Goal: Transaction & Acquisition: Purchase product/service

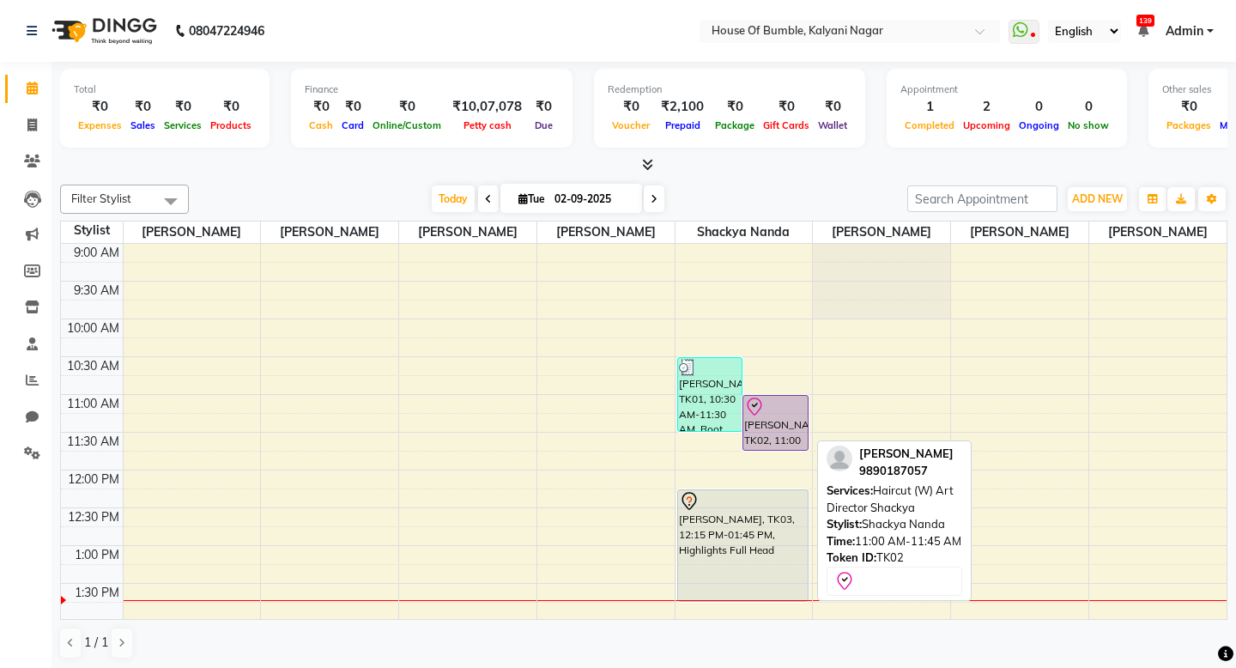
click at [760, 417] on div "[PERSON_NAME], TK02, 11:00 AM-11:45 AM, Haircut (W) Art Director Shackya" at bounding box center [775, 423] width 64 height 54
select select "8"
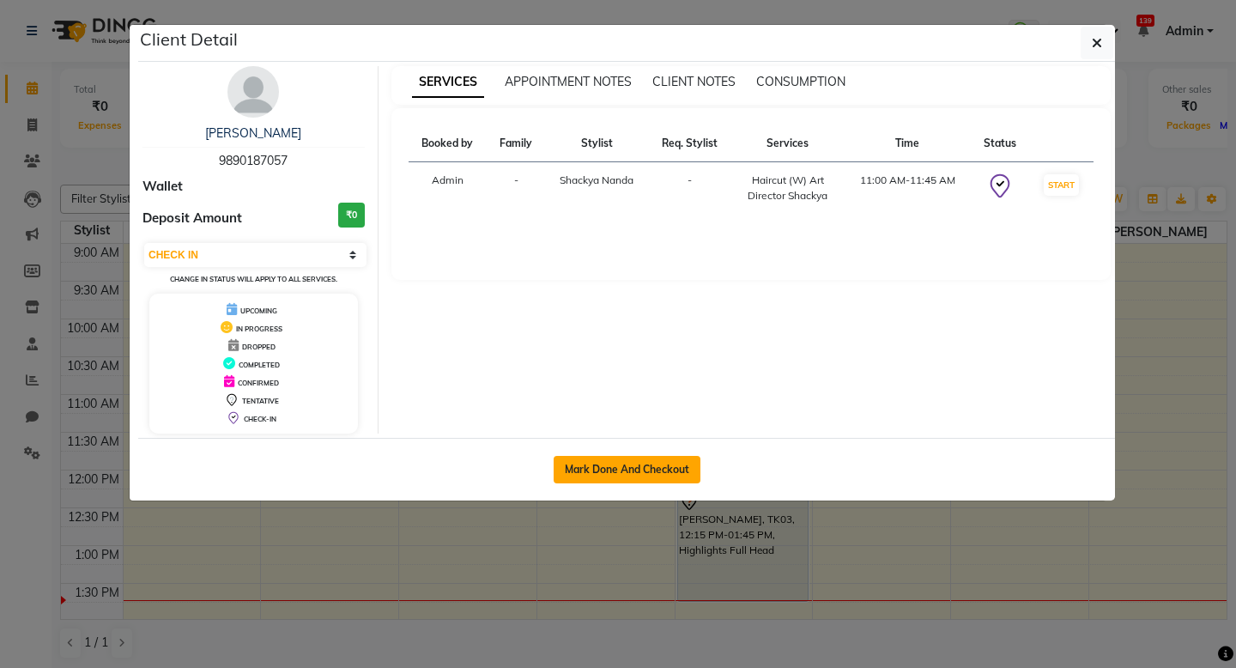
click at [626, 465] on button "Mark Done And Checkout" at bounding box center [626, 469] width 147 height 27
select select "579"
select select "service"
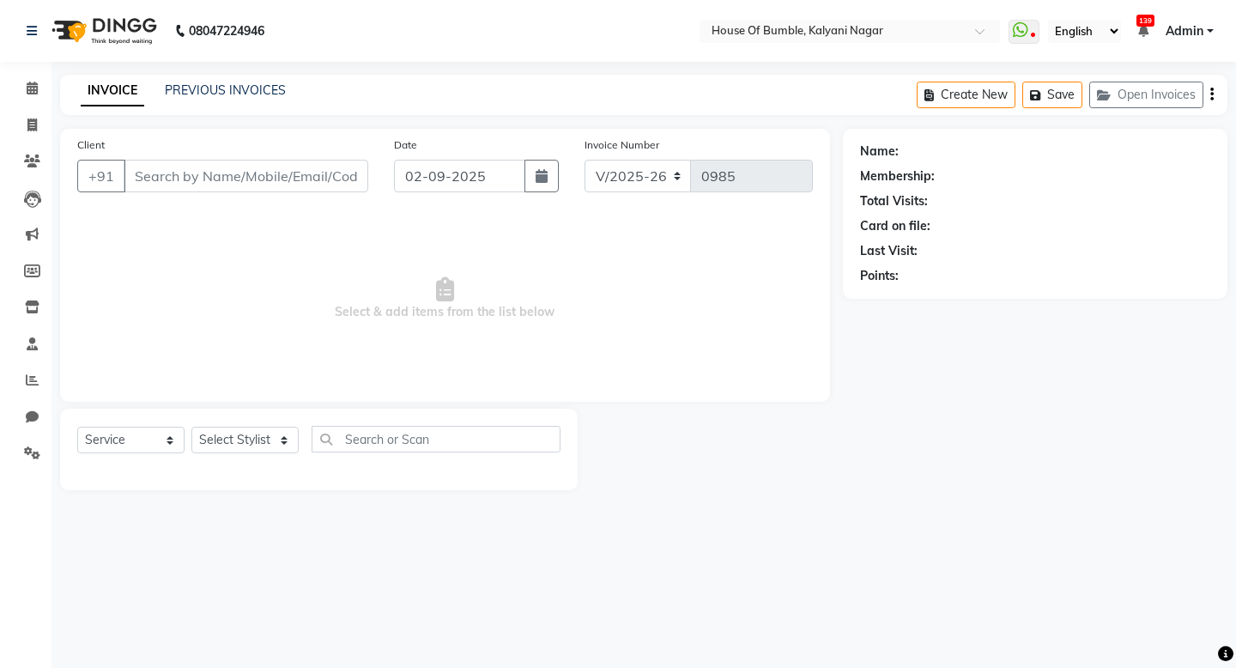
type input "9890187057"
select select "76627"
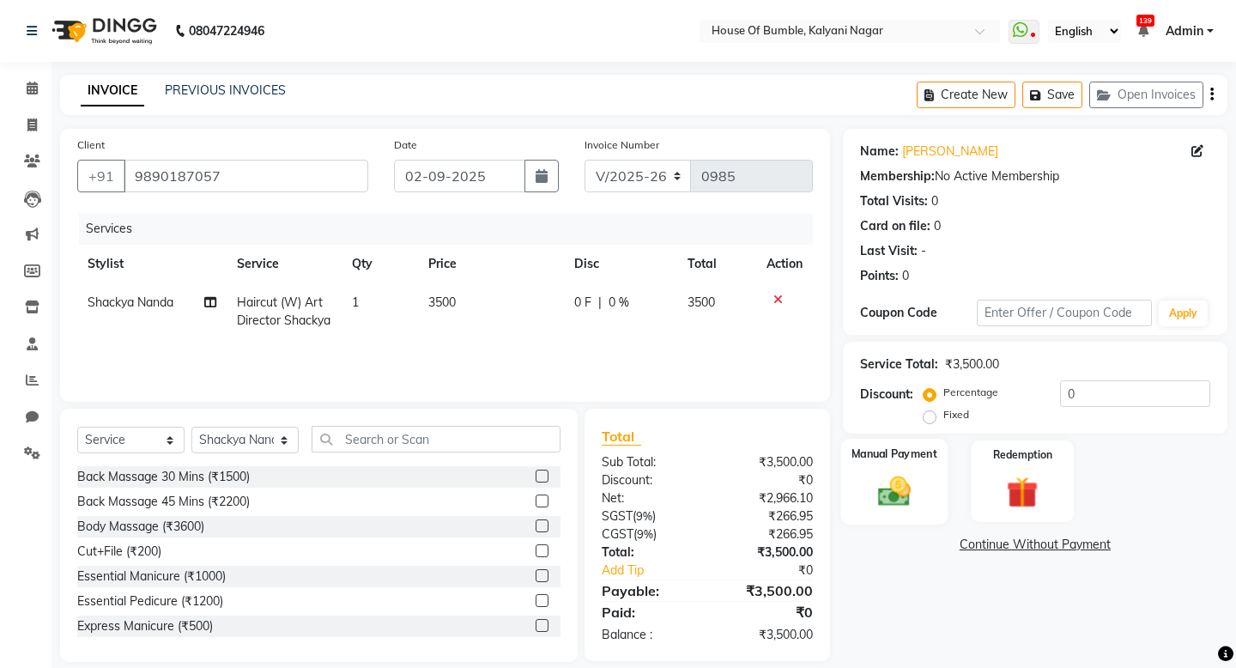
click at [910, 481] on img at bounding box center [893, 491] width 53 height 38
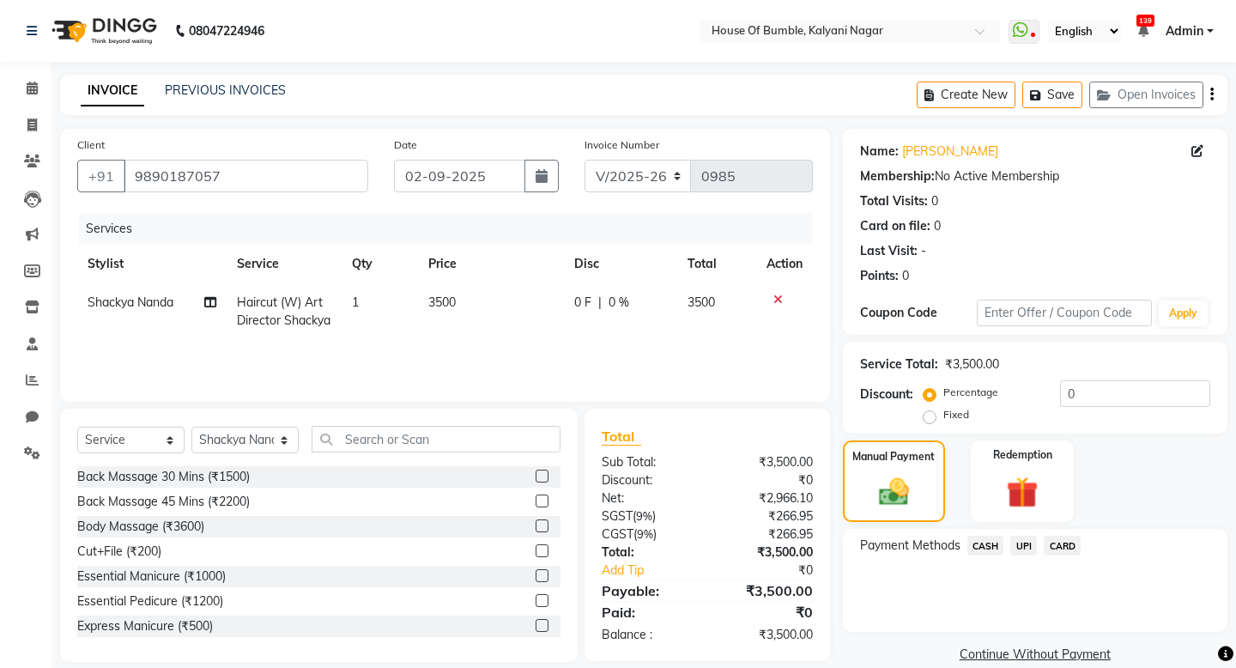
click at [973, 542] on span "CASH" at bounding box center [985, 545] width 37 height 20
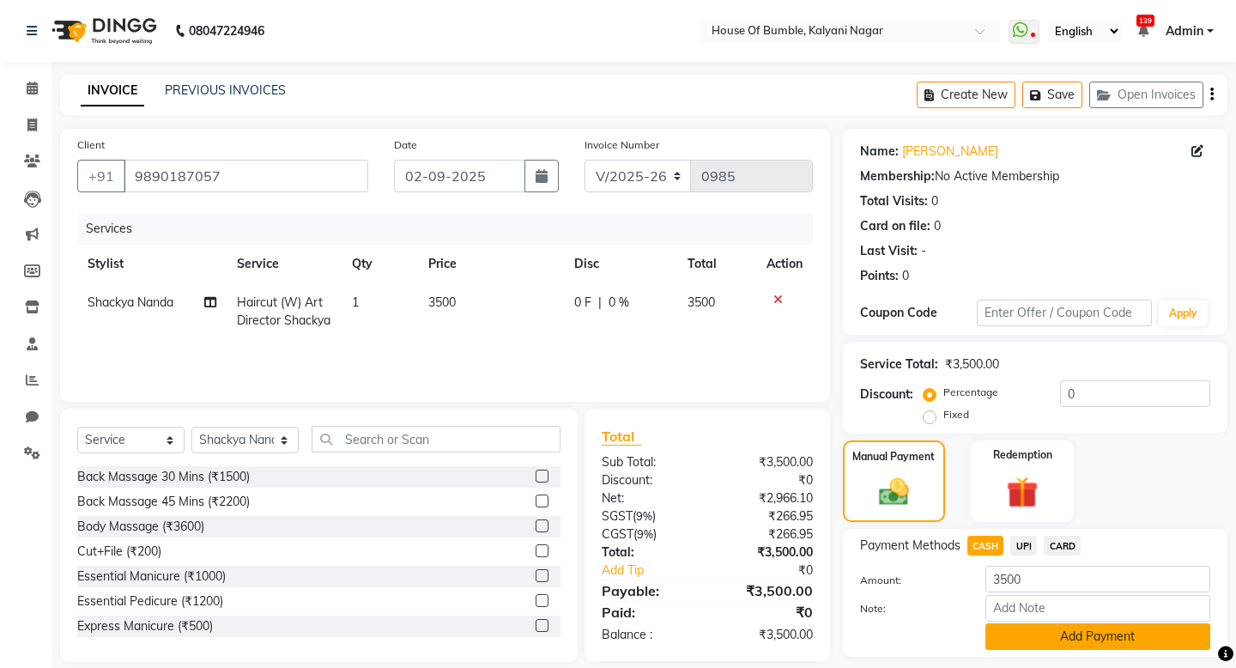
click at [990, 632] on button "Add Payment" at bounding box center [1097, 636] width 225 height 27
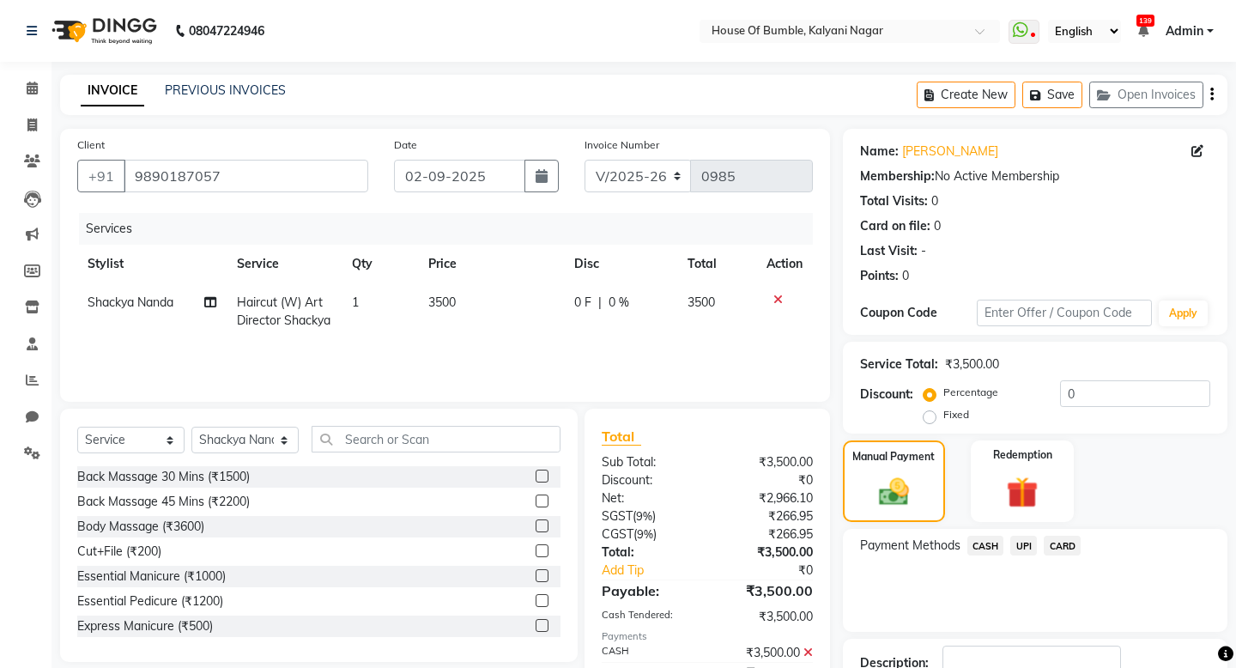
scroll to position [122, 0]
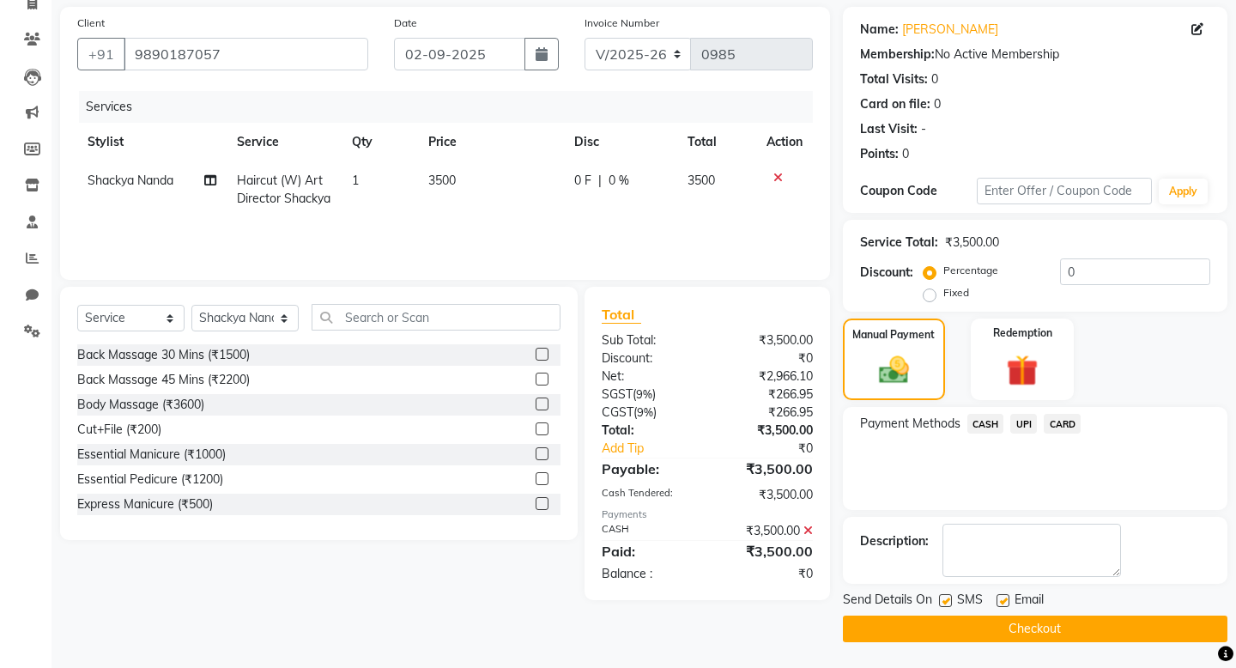
click at [937, 628] on button "Checkout" at bounding box center [1035, 628] width 384 height 27
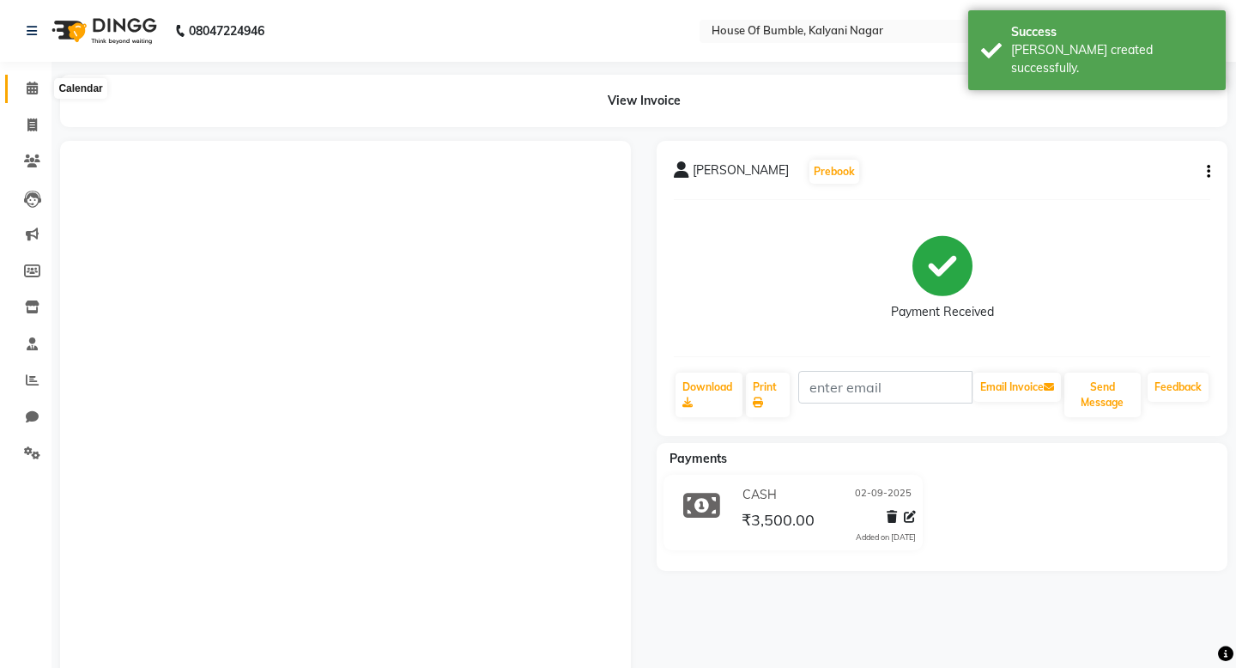
click at [46, 91] on span at bounding box center [32, 89] width 30 height 20
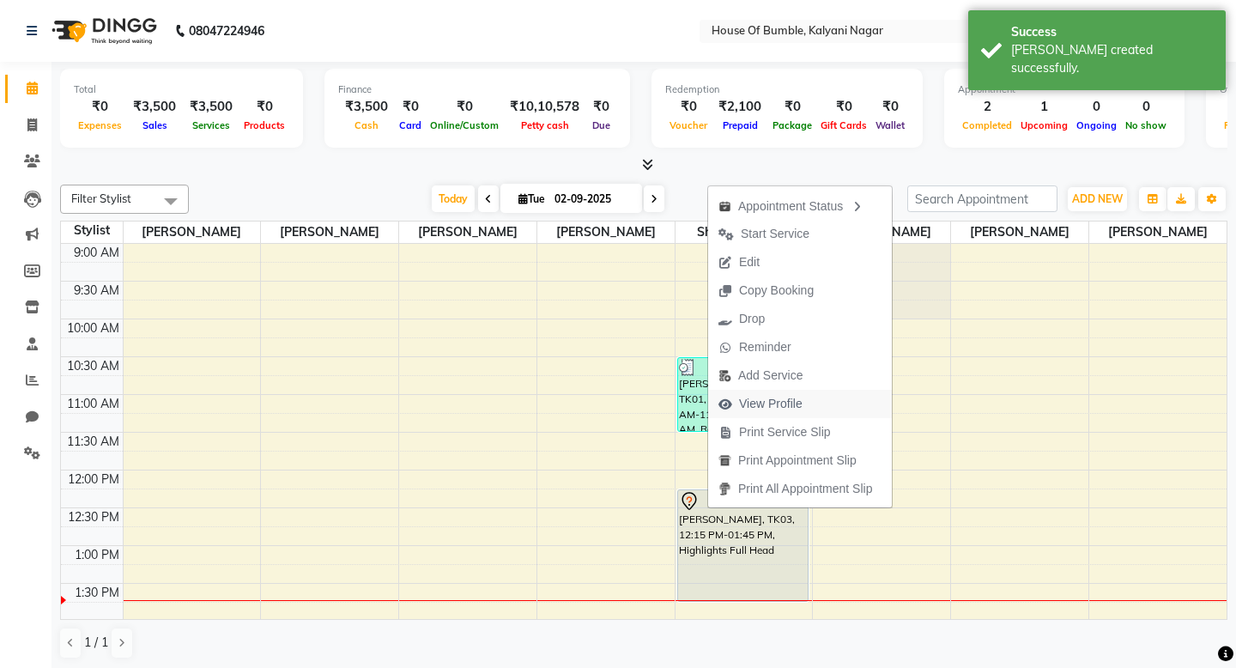
click at [750, 400] on span "View Profile" at bounding box center [771, 404] width 64 height 18
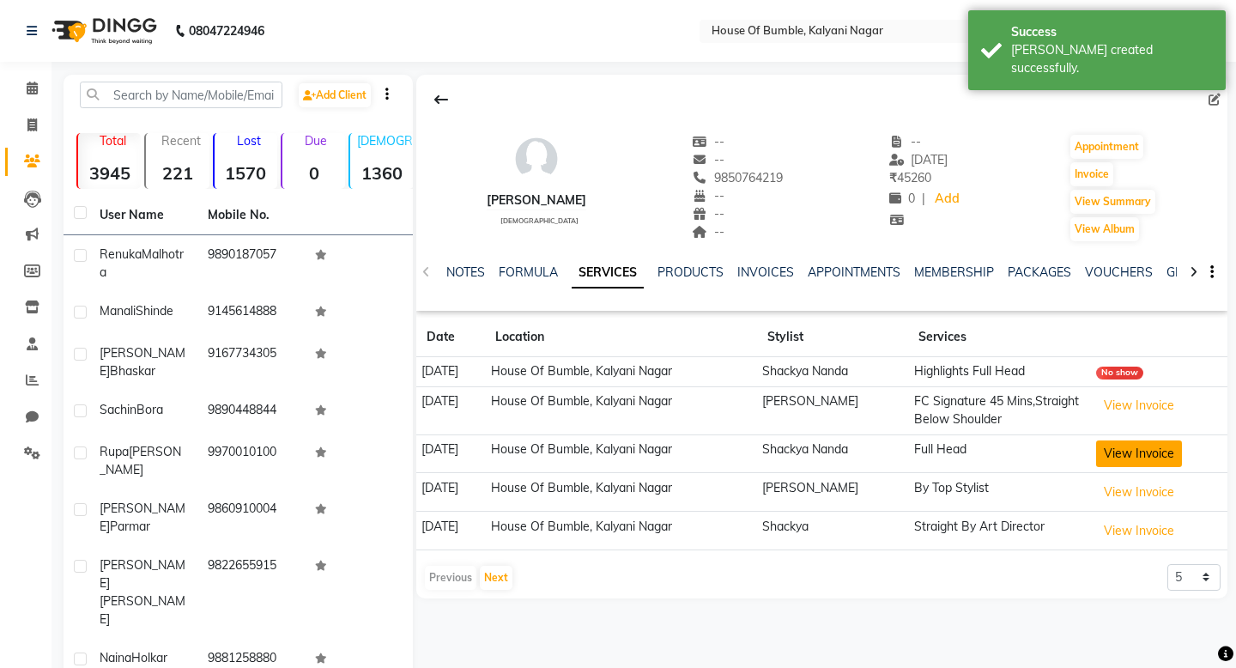
click at [1109, 448] on button "View Invoice" at bounding box center [1139, 453] width 86 height 27
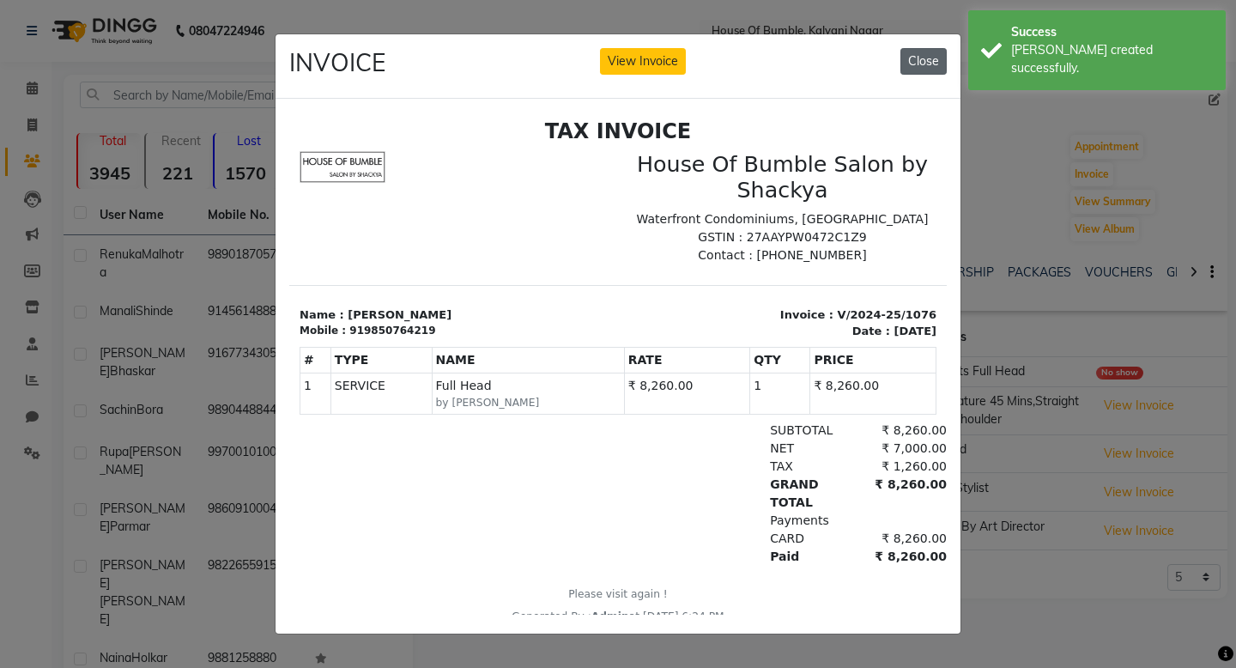
click at [906, 55] on button "Close" at bounding box center [923, 61] width 46 height 27
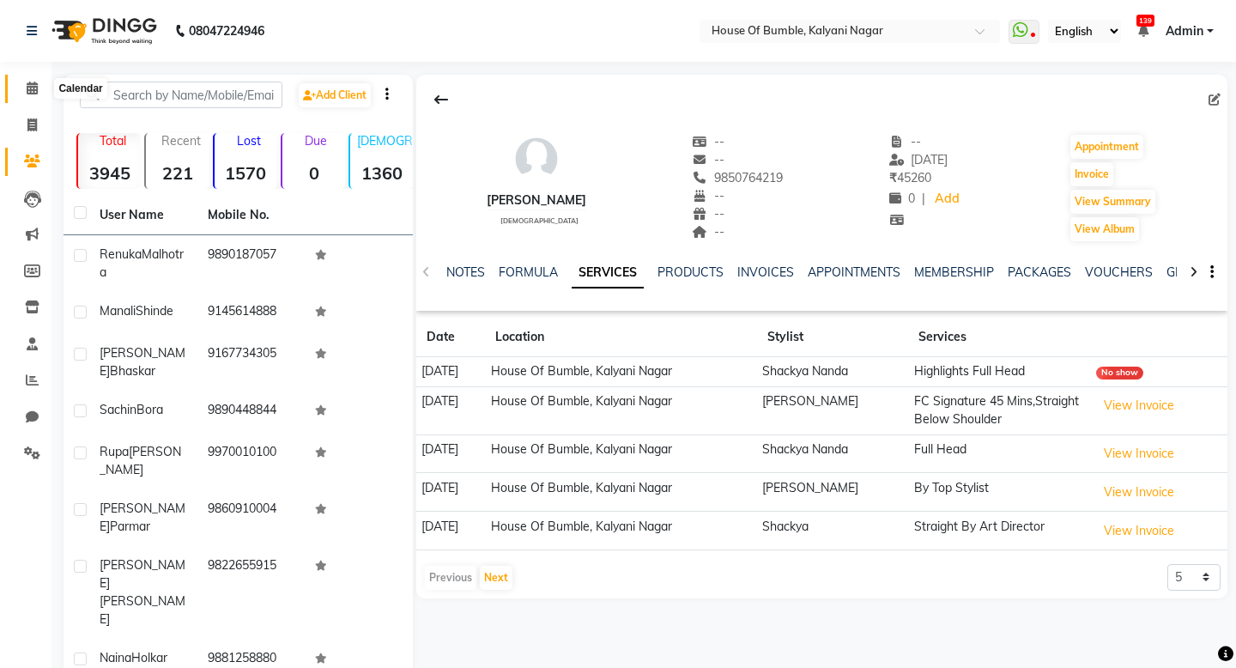
click at [41, 89] on span at bounding box center [32, 89] width 30 height 20
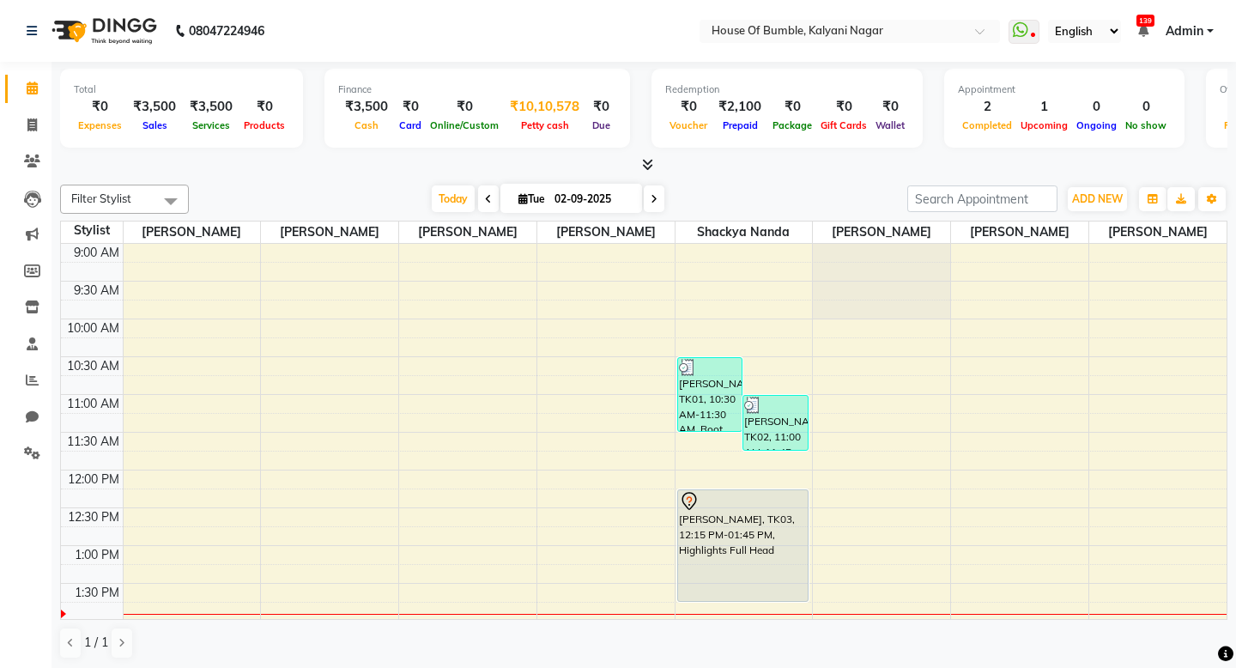
click at [551, 98] on div "₹10,10,578" at bounding box center [544, 107] width 83 height 20
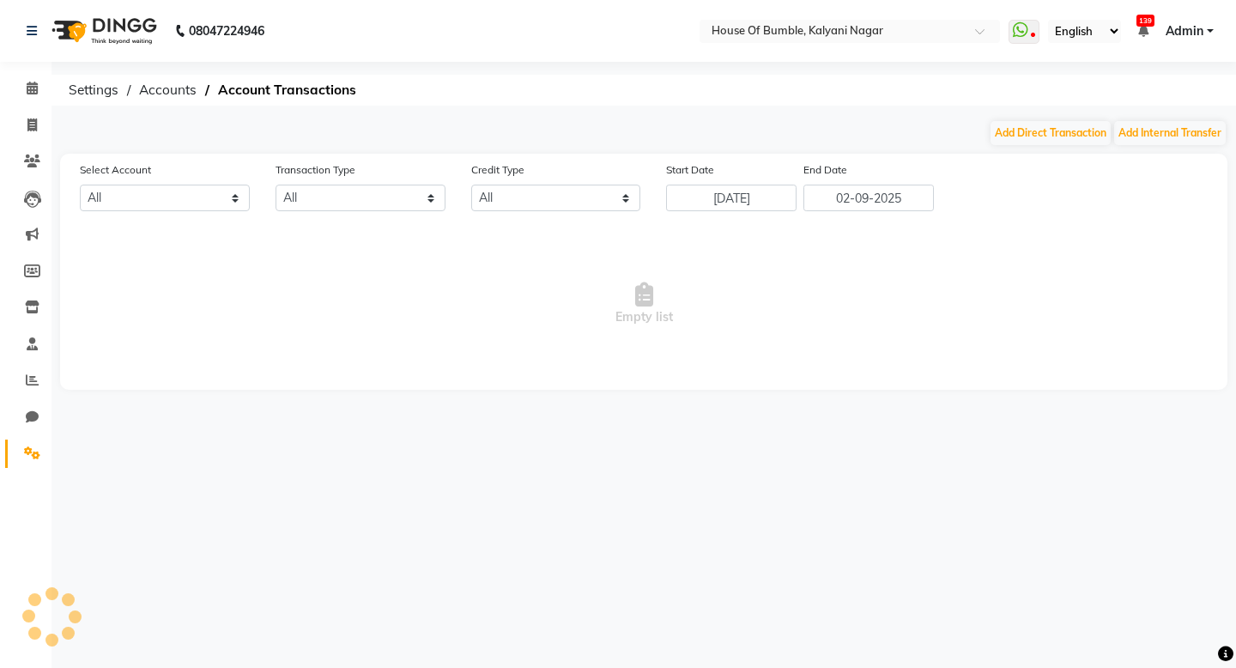
select select "2257"
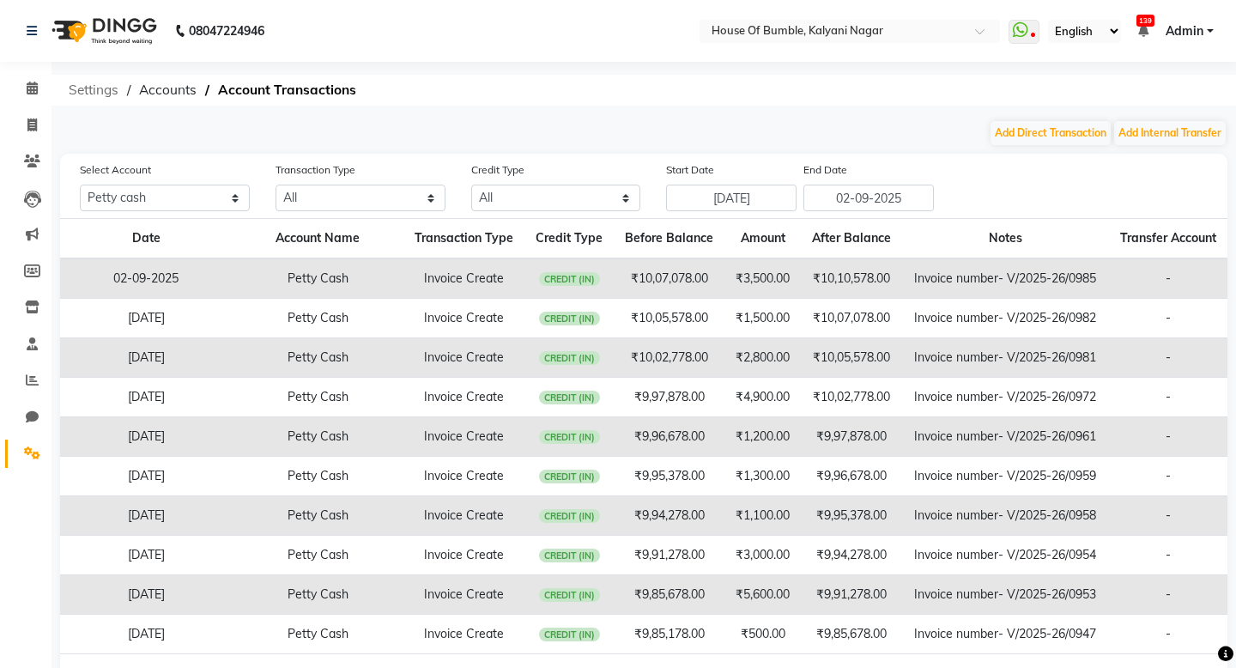
click at [115, 92] on span "Settings" at bounding box center [93, 90] width 67 height 31
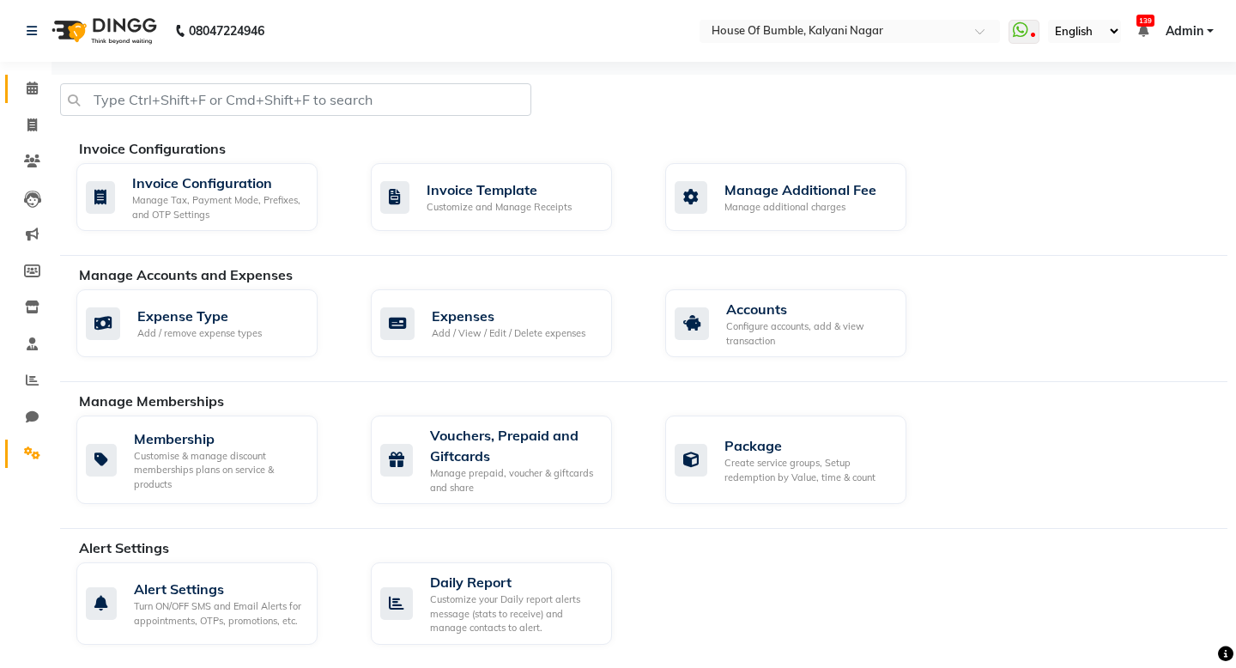
click at [9, 100] on link "Calendar" at bounding box center [25, 89] width 41 height 28
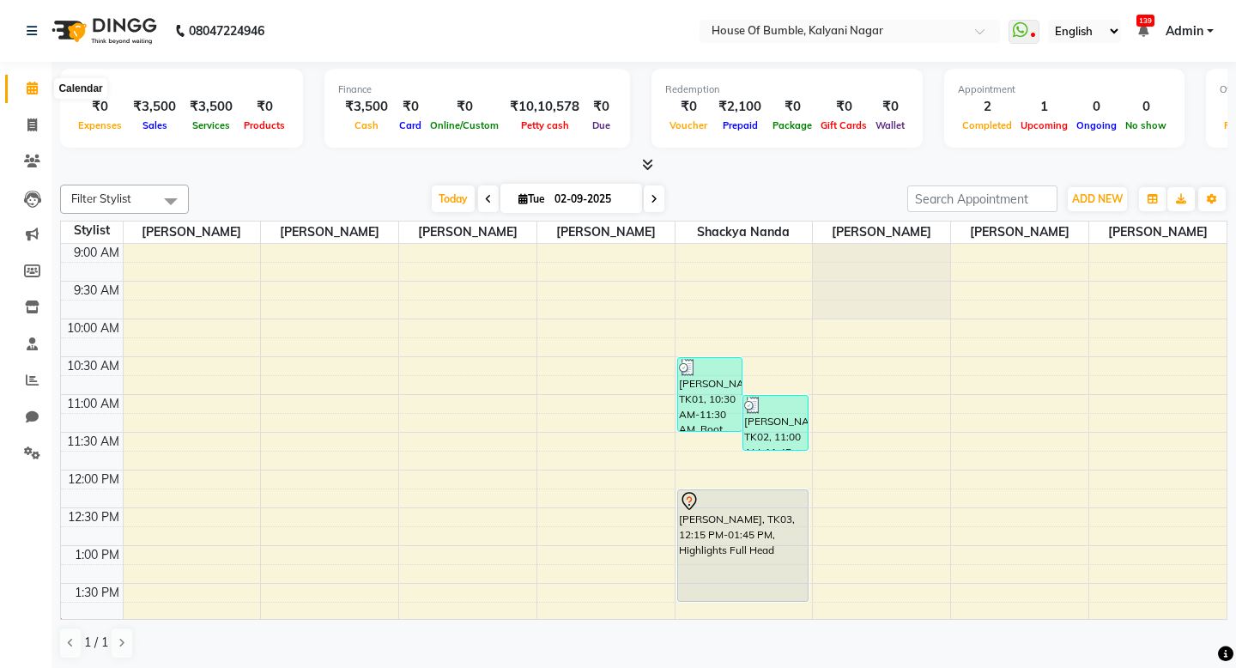
click at [39, 92] on span at bounding box center [32, 89] width 30 height 20
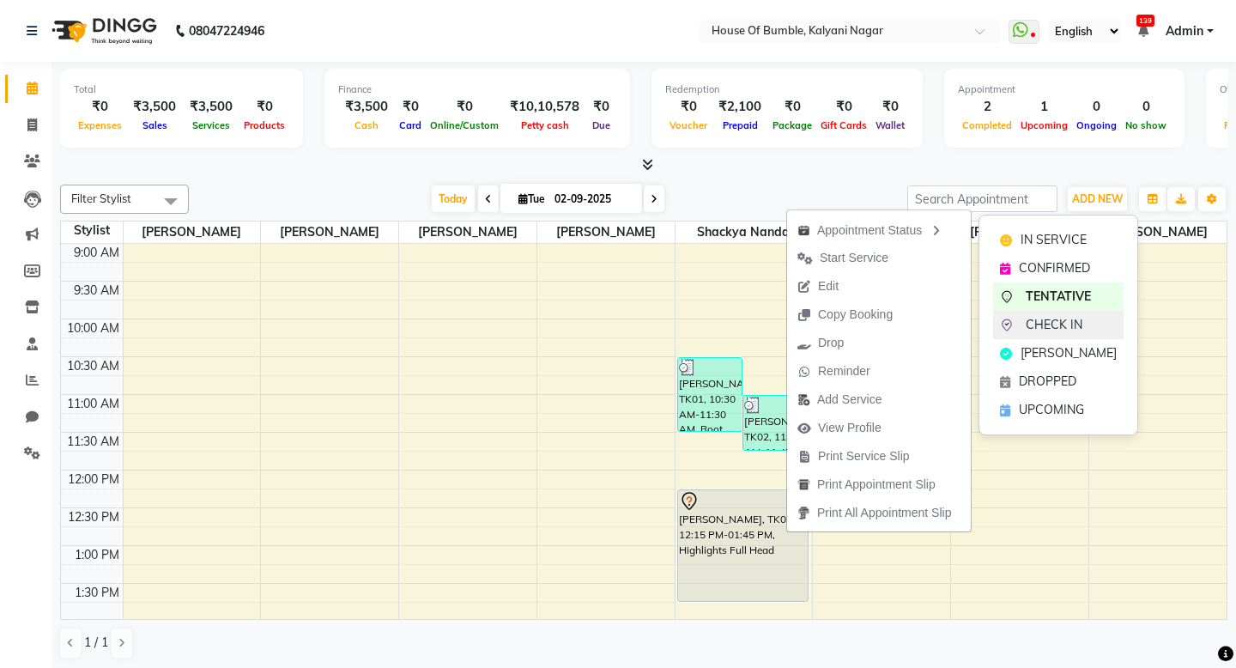
click at [1042, 316] on span "CHECK IN" at bounding box center [1053, 325] width 57 height 18
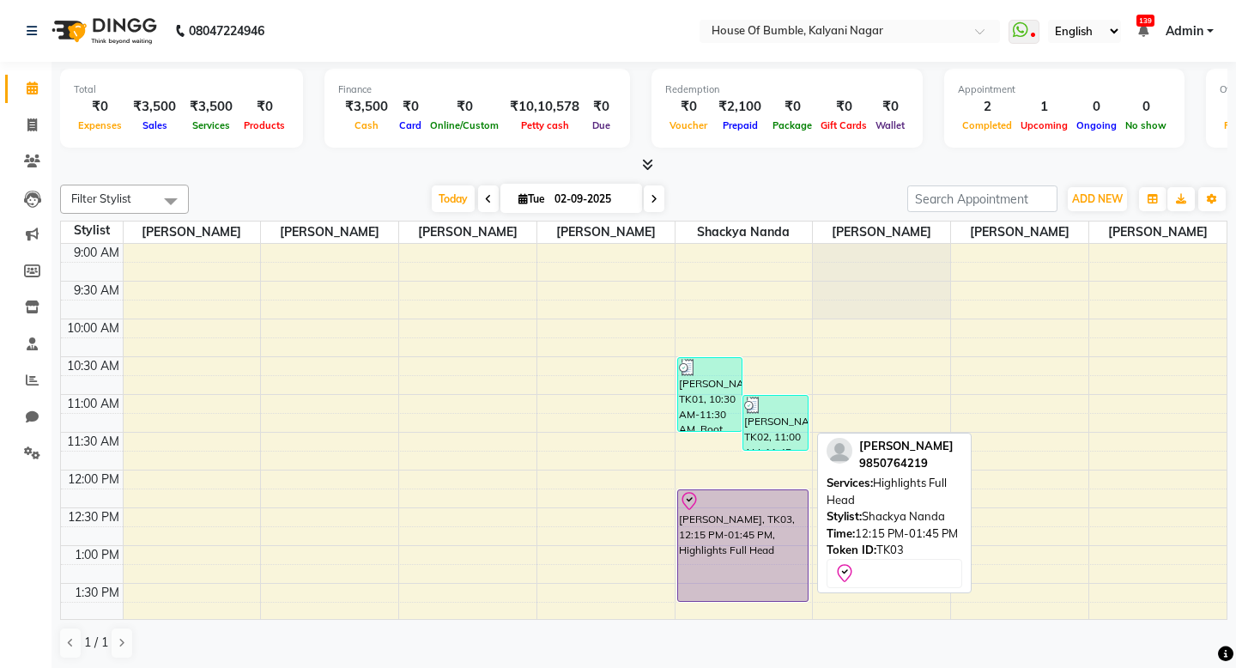
click at [704, 520] on div "[PERSON_NAME], TK03, 12:15 PM-01:45 PM, Highlights Full Head" at bounding box center [743, 545] width 130 height 111
select select "8"
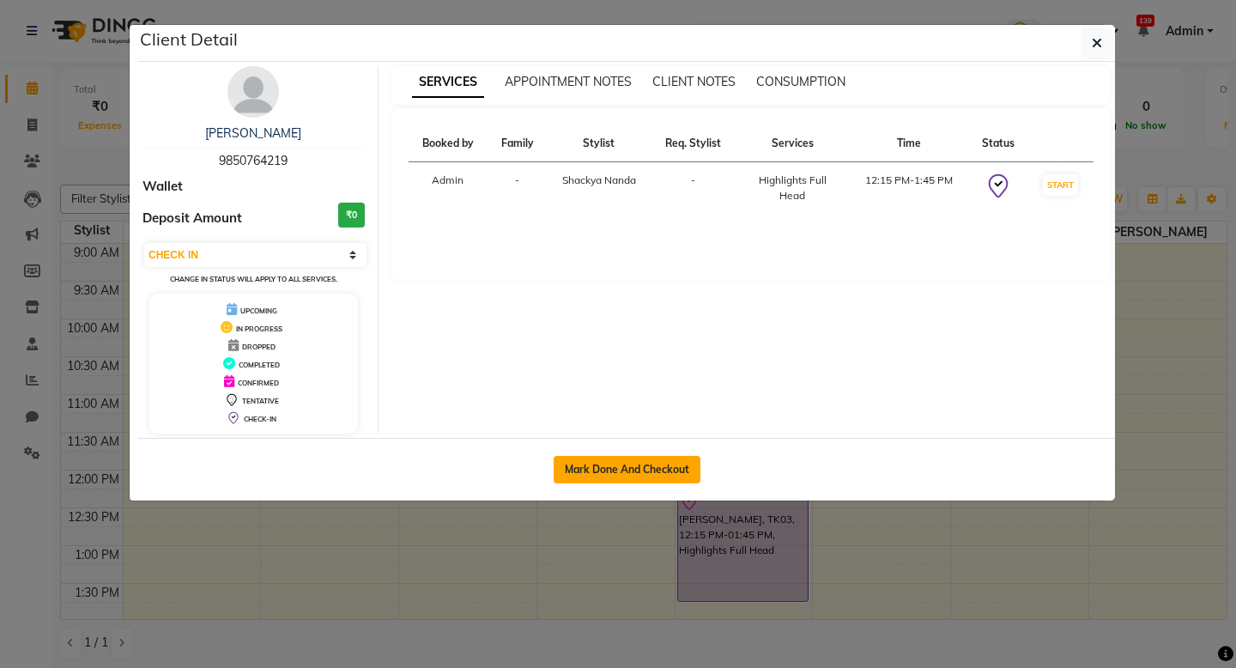
click at [656, 456] on button "Mark Done And Checkout" at bounding box center [626, 469] width 147 height 27
select select "579"
select select "service"
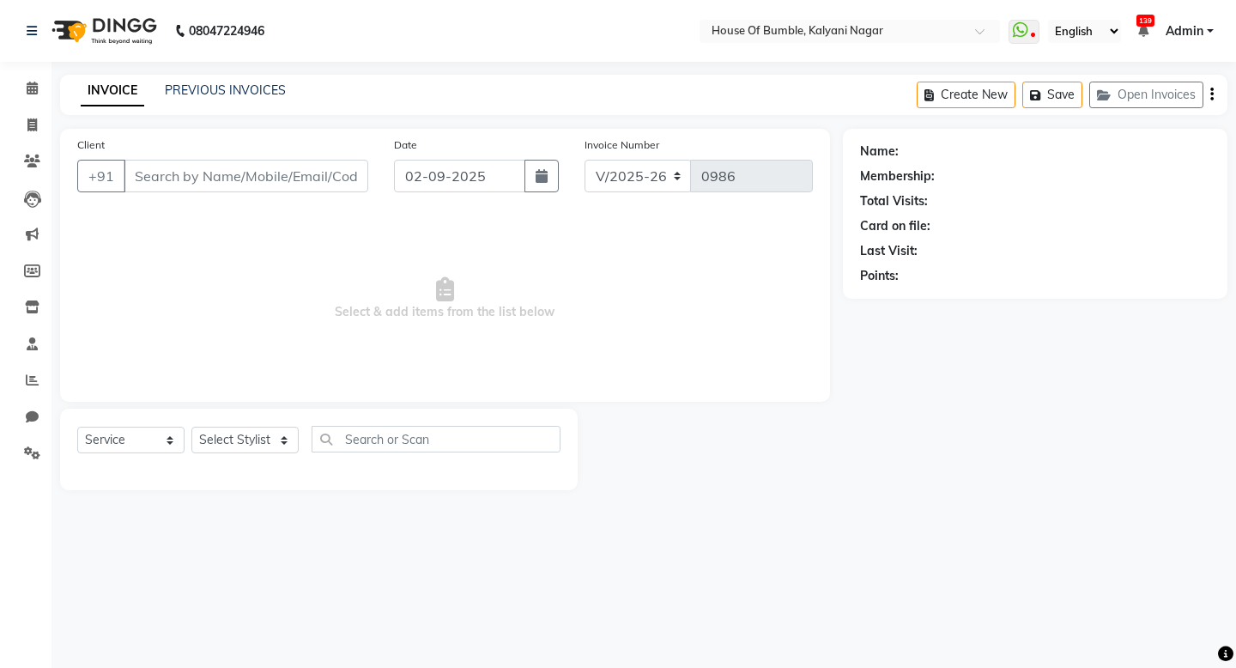
type input "9850764219"
select select "76627"
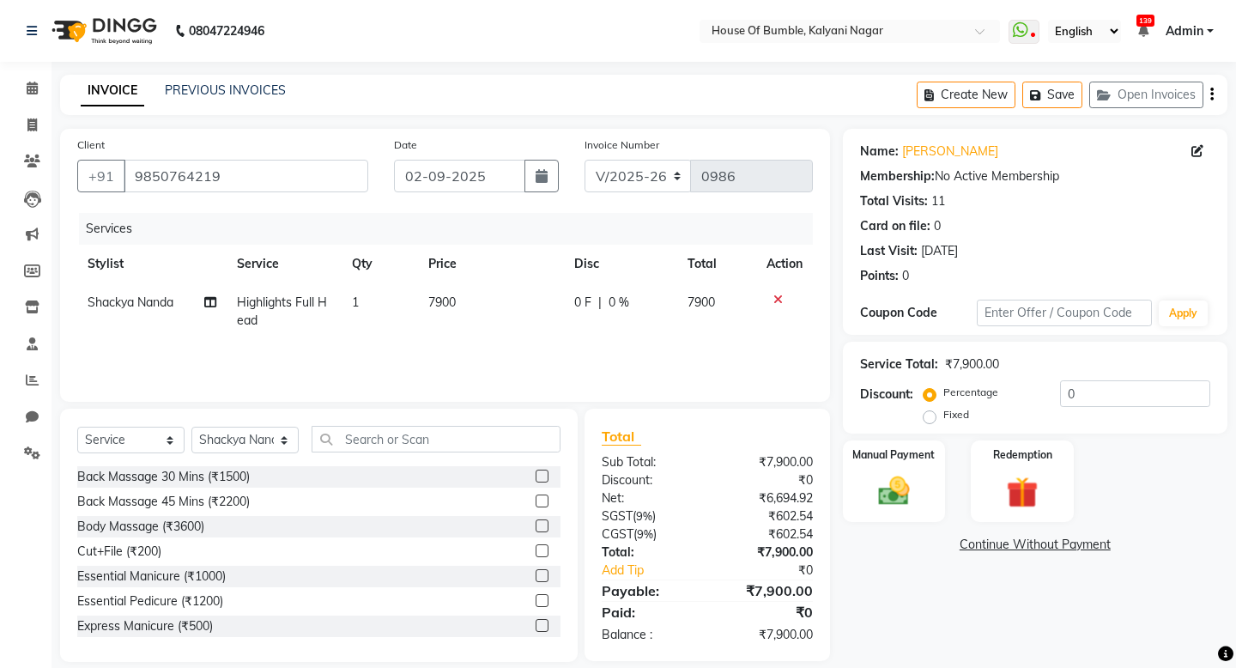
click at [439, 305] on span "7900" at bounding box center [441, 301] width 27 height 15
select select "76627"
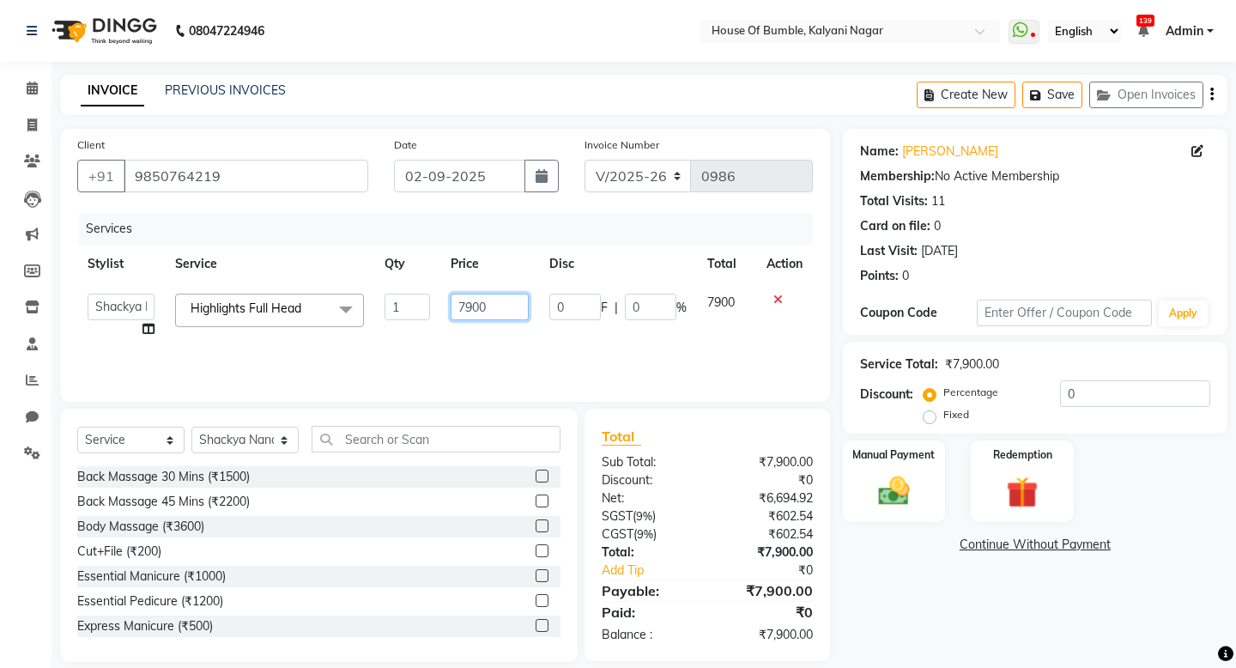
drag, startPoint x: 475, startPoint y: 304, endPoint x: 422, endPoint y: 305, distance: 53.2
click at [422, 305] on tr "- [PERSON_NAME] [PERSON_NAME] [PERSON_NAME] Manager [PERSON_NAME] Aute Shackya …" at bounding box center [444, 315] width 735 height 65
type input "8850"
click at [904, 479] on img at bounding box center [893, 491] width 53 height 38
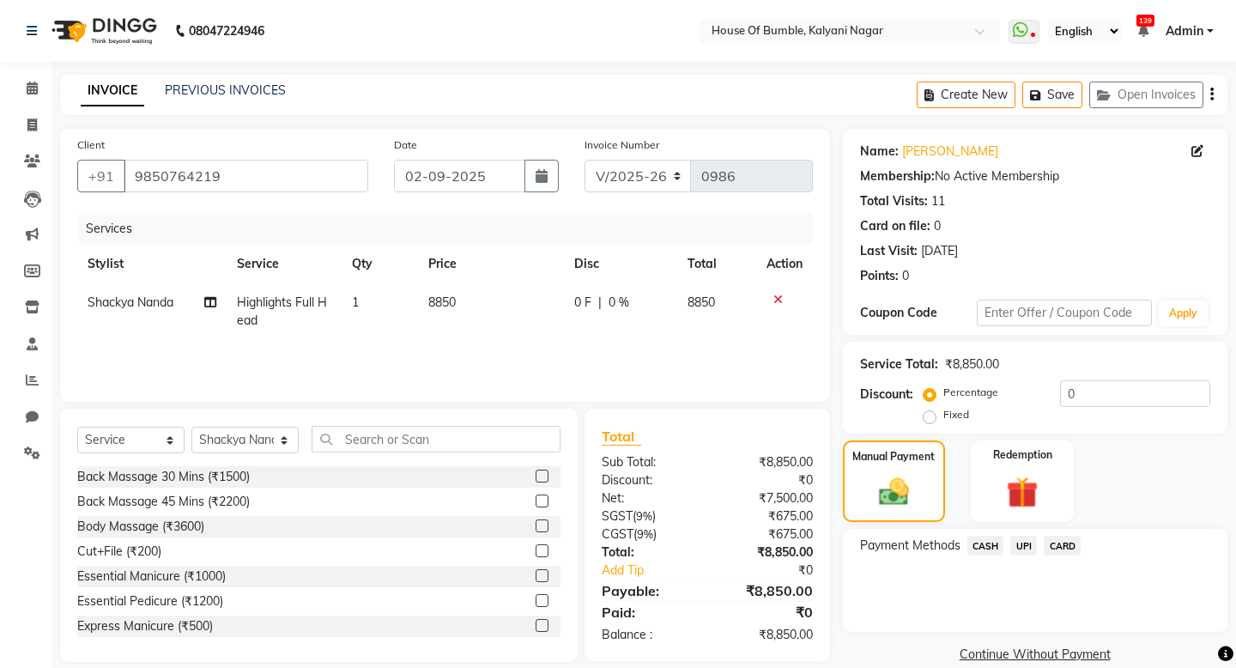
click at [1066, 542] on span "CARD" at bounding box center [1061, 545] width 37 height 20
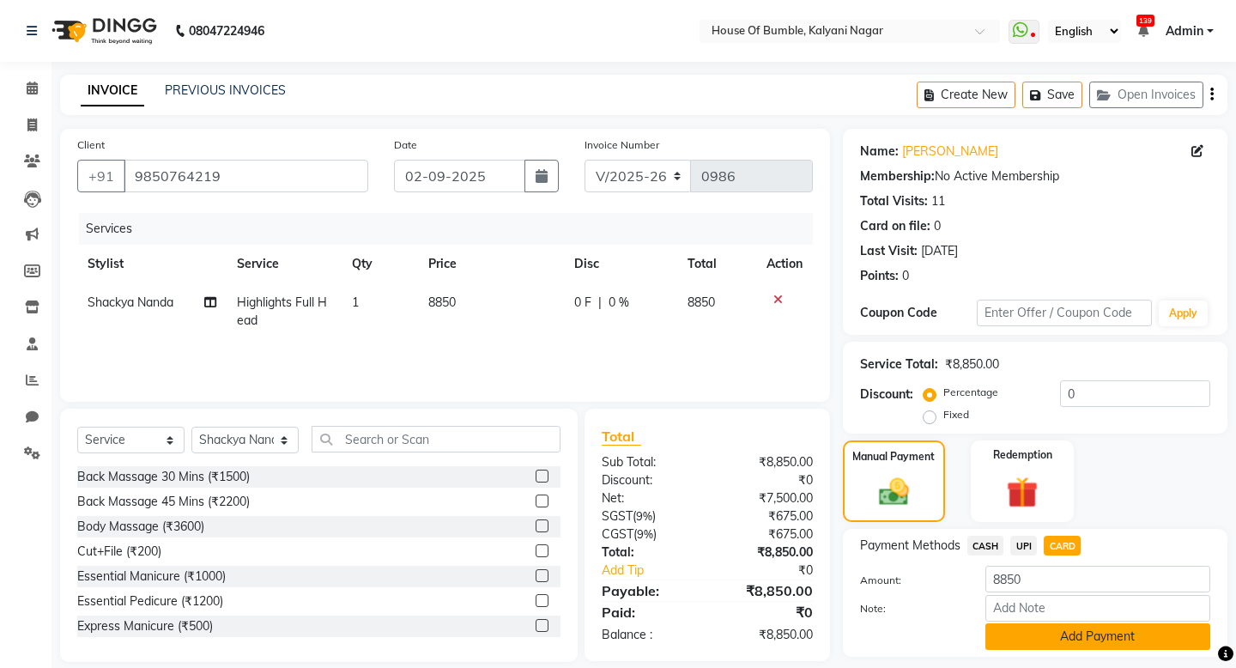
click at [1064, 632] on button "Add Payment" at bounding box center [1097, 636] width 225 height 27
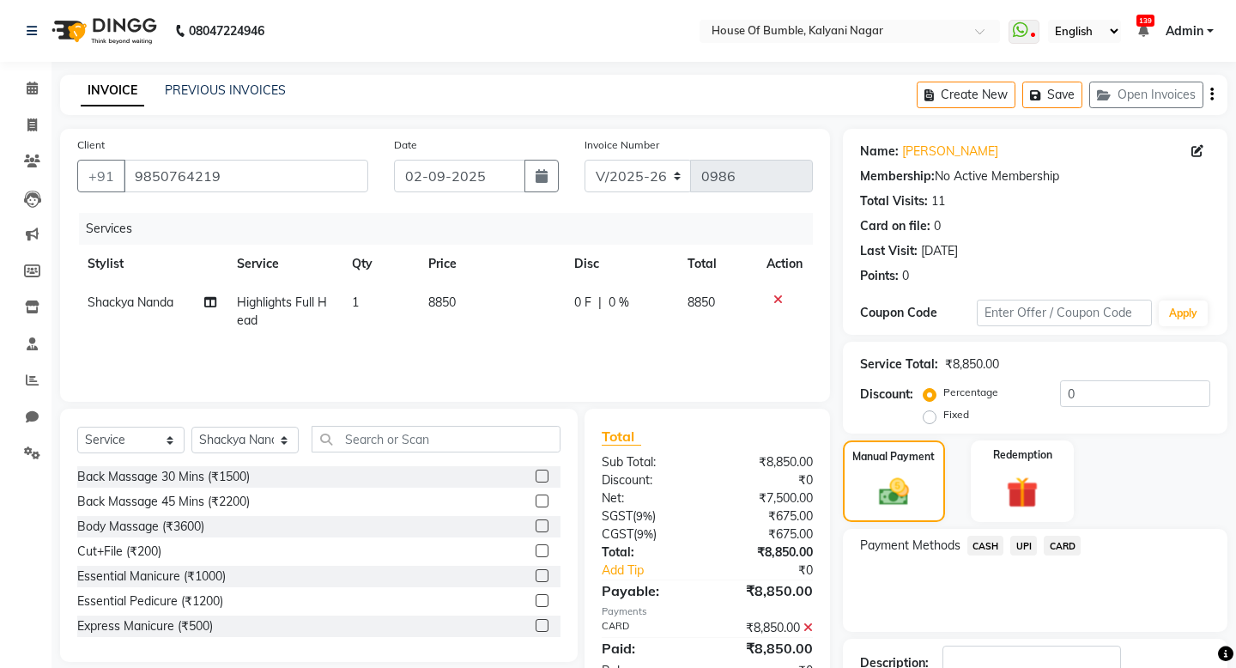
scroll to position [122, 0]
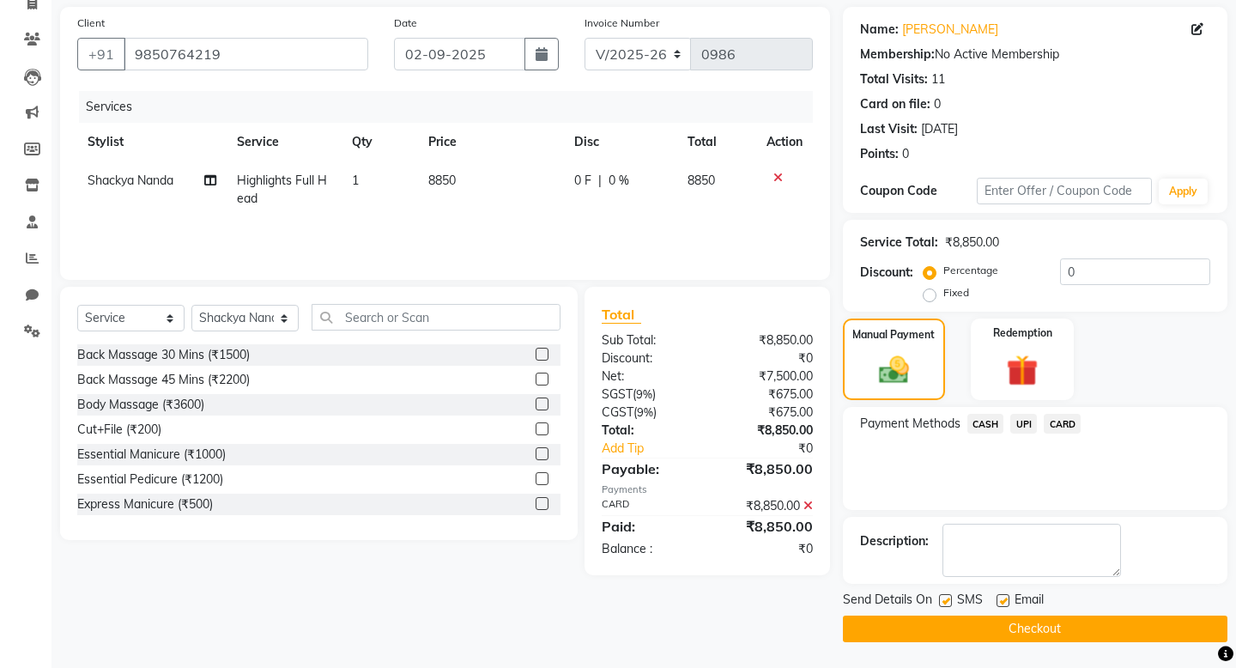
click at [1011, 632] on button "Checkout" at bounding box center [1035, 628] width 384 height 27
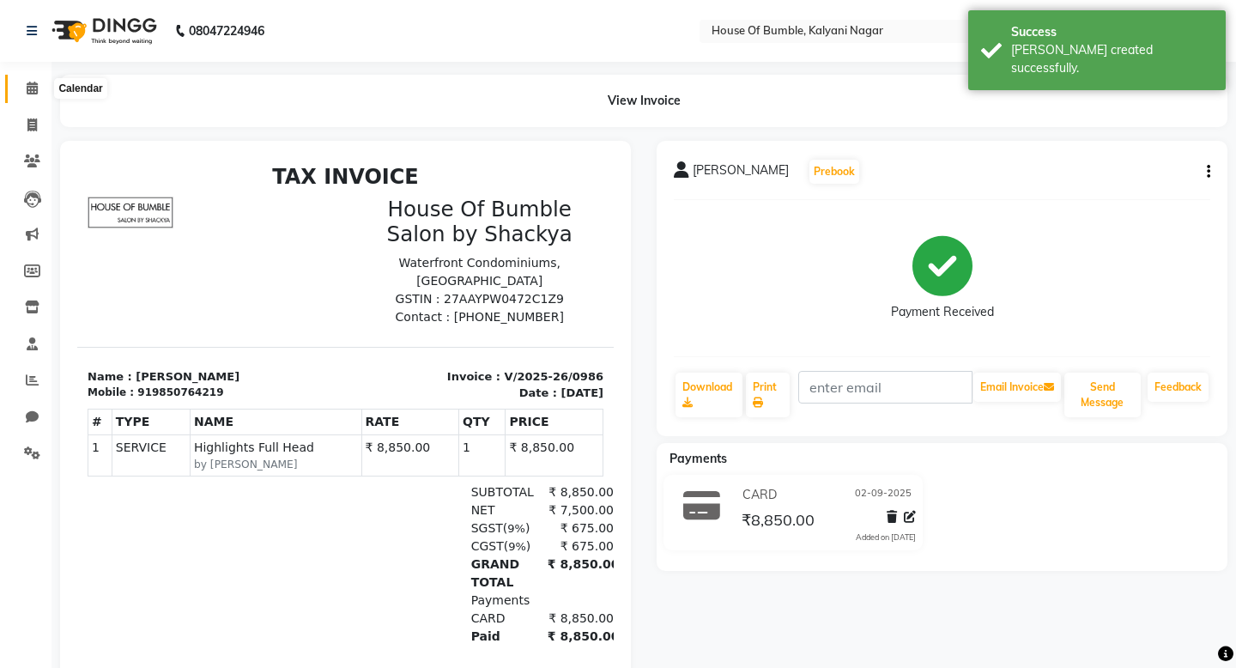
click at [19, 86] on span at bounding box center [32, 89] width 30 height 20
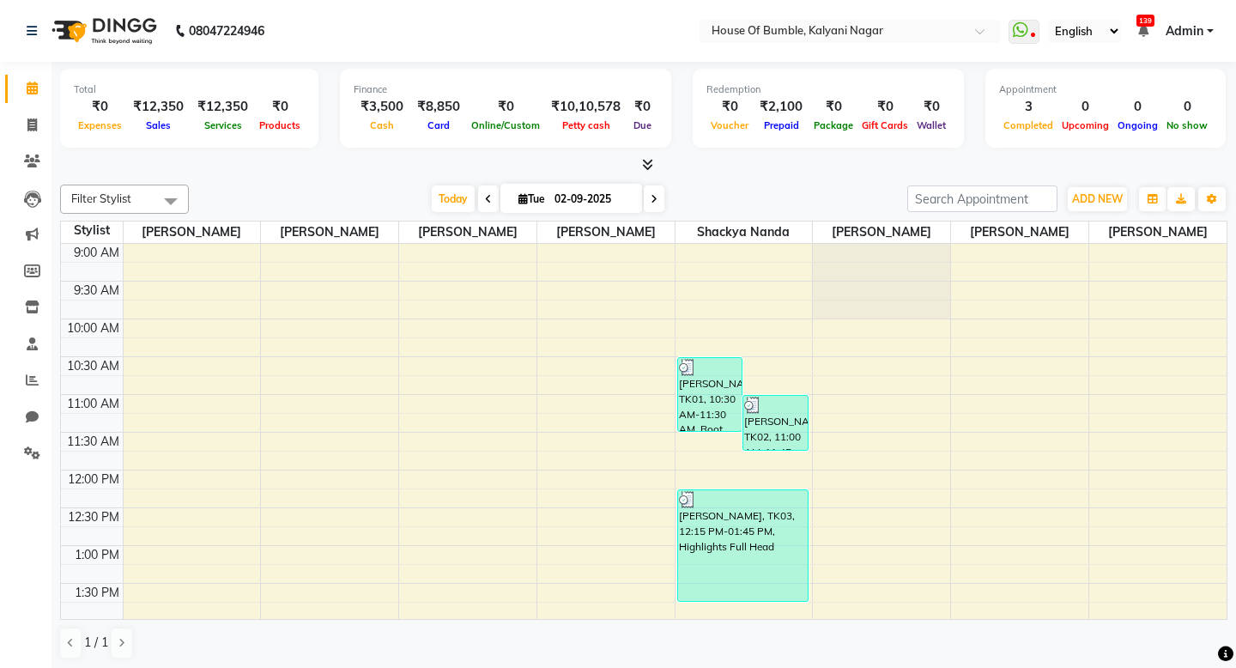
click at [644, 196] on span at bounding box center [654, 198] width 21 height 27
type input "[DATE]"
